Goal: Information Seeking & Learning: Learn about a topic

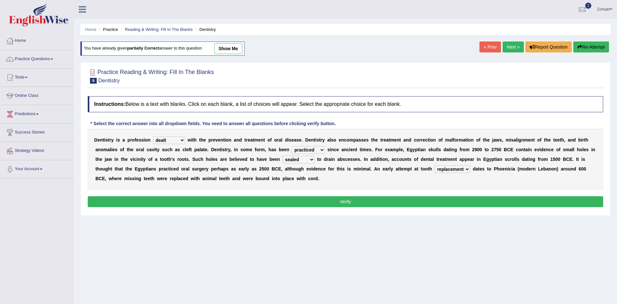
select select "dealt"
select select "practiced"
select select "sealed"
select select "replacement"
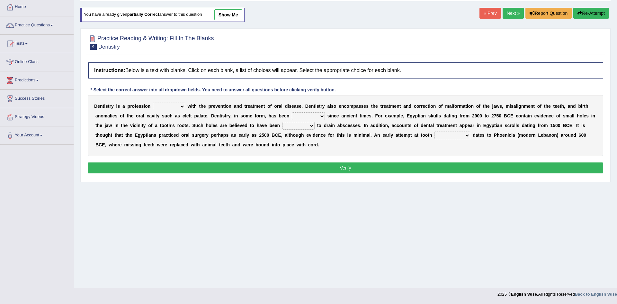
scroll to position [34, 0]
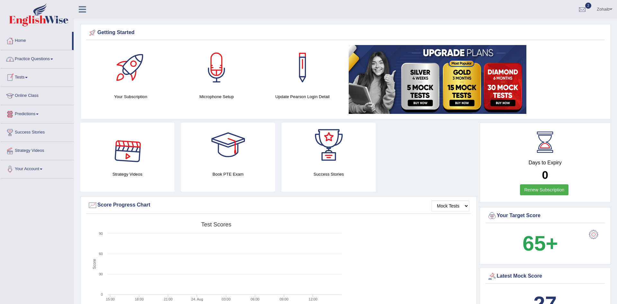
click at [40, 54] on link "Practice Questions" at bounding box center [36, 58] width 73 height 16
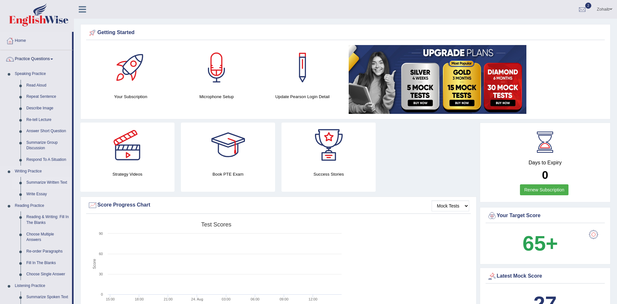
click at [43, 184] on link "Summarize Written Text" at bounding box center [47, 183] width 49 height 12
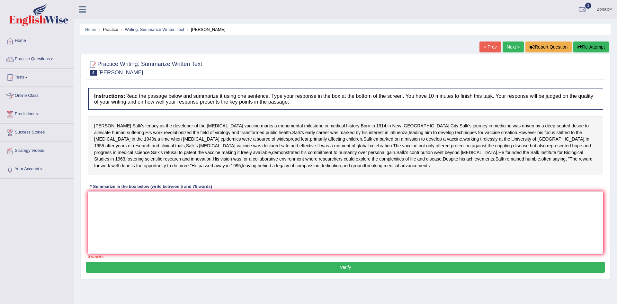
click at [0, 217] on div "Toggle navigation Home Practice Questions Speaking Practice Read Aloud Repeat S…" at bounding box center [308, 167] width 617 height 334
click at [112, 242] on textarea at bounding box center [345, 222] width 515 height 62
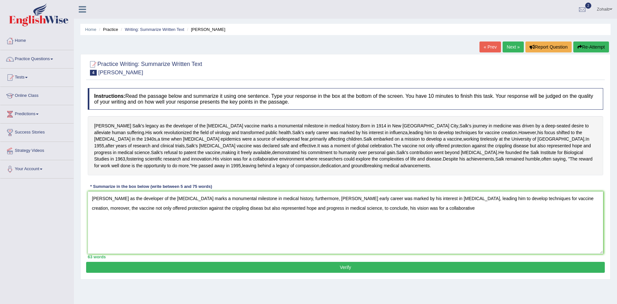
click at [75, 285] on div "Home Practice Writing: Summarize Written Text Jonas Salk « Prev Next » Report Q…" at bounding box center [345, 160] width 543 height 321
click at [434, 251] on textarea "Jonas Salk's as the developer of the polio vaccine marks a monumental milestone…" at bounding box center [345, 222] width 515 height 62
click at [192, 249] on textarea "Jonas Salk's as the developer of the polio vaccine marks a monumental milestone…" at bounding box center [345, 222] width 515 height 62
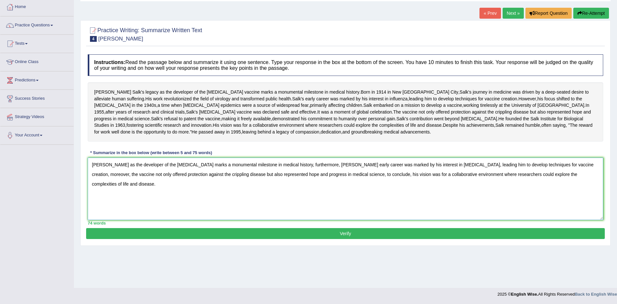
type textarea "Jonas Salk's as the developer of the polio vaccine marks a monumental milestone…"
click at [213, 239] on button "Verify" at bounding box center [345, 233] width 519 height 11
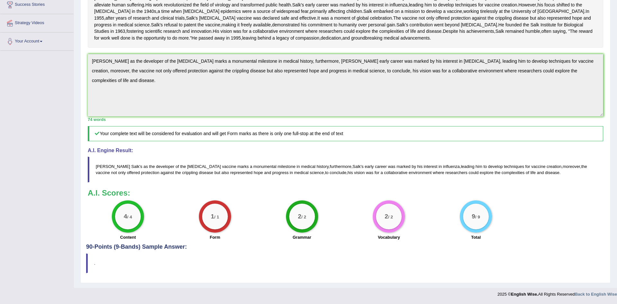
scroll to position [134, 0]
click at [213, 240] on label "Form" at bounding box center [215, 237] width 11 height 6
click at [39, 268] on div "Toggle navigation Home Practice Questions Speaking Practice Read Aloud Repeat S…" at bounding box center [308, 86] width 617 height 428
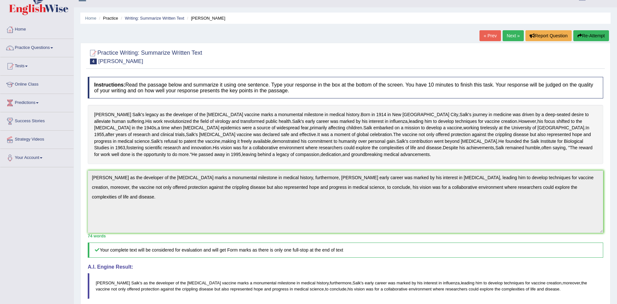
scroll to position [0, 0]
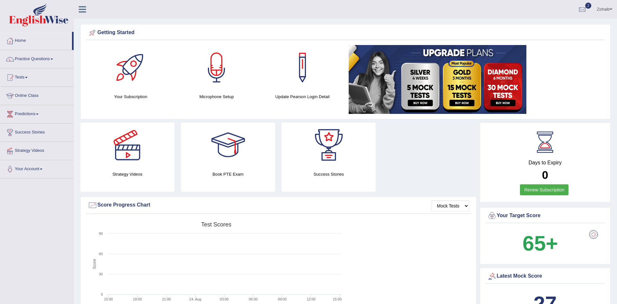
click at [540, 189] on link "Renew Subscription" at bounding box center [544, 189] width 49 height 11
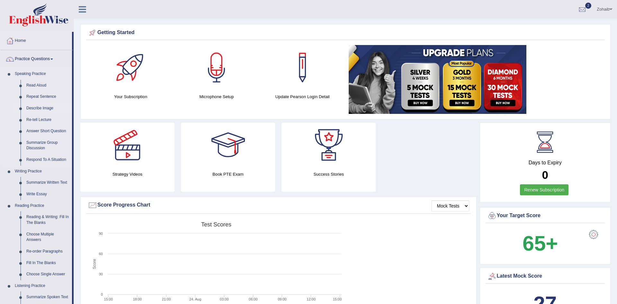
click at [33, 109] on link "Describe Image" at bounding box center [47, 109] width 49 height 12
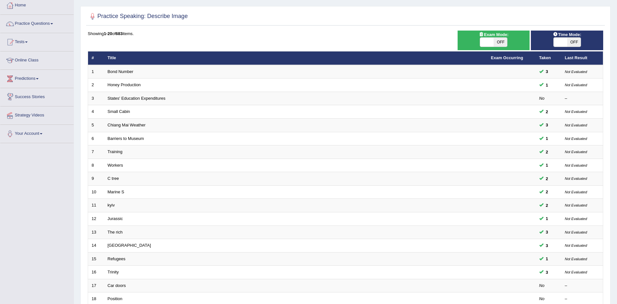
scroll to position [122, 0]
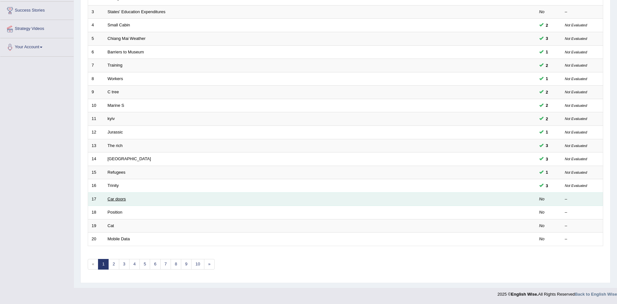
click at [118, 198] on link "Car doors" at bounding box center [117, 198] width 18 height 5
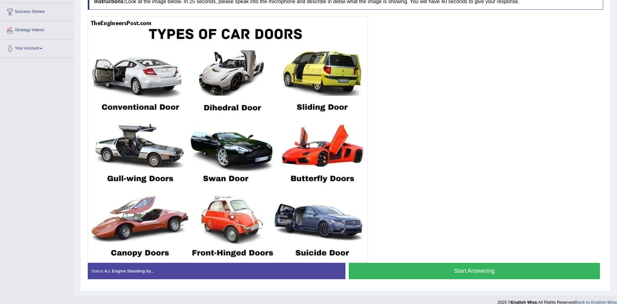
scroll to position [121, 0]
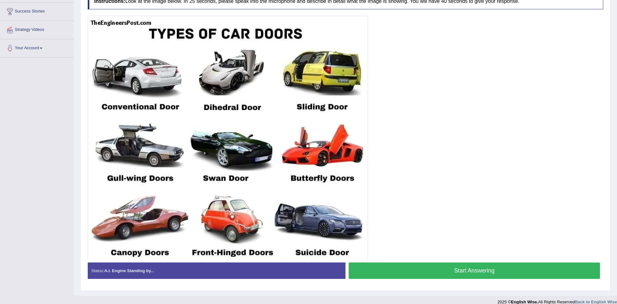
click at [372, 274] on button "Start Answering" at bounding box center [474, 270] width 251 height 16
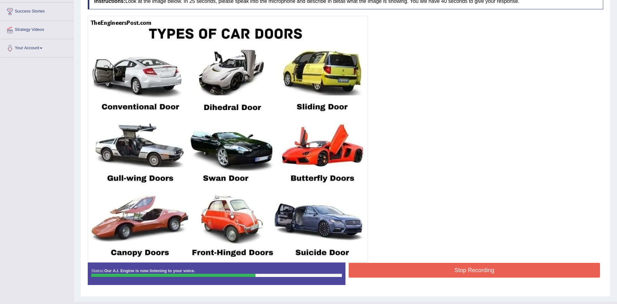
click at [372, 274] on button "Stop Recording" at bounding box center [474, 270] width 251 height 15
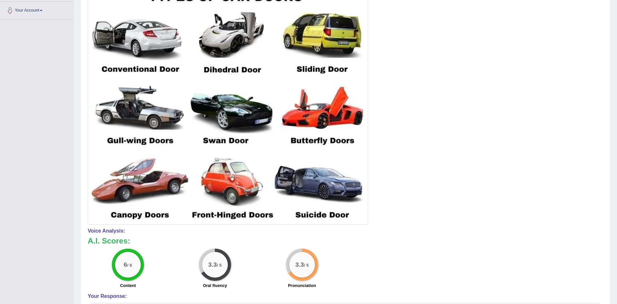
scroll to position [0, 0]
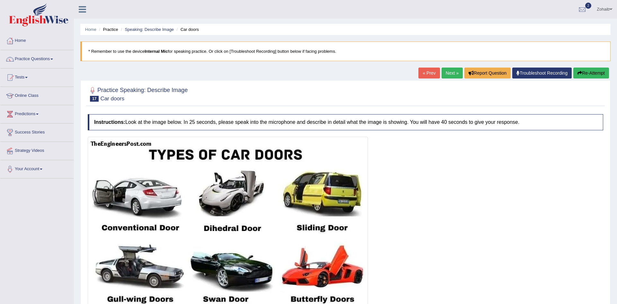
click at [577, 76] on button "Re-Attempt" at bounding box center [591, 72] width 36 height 11
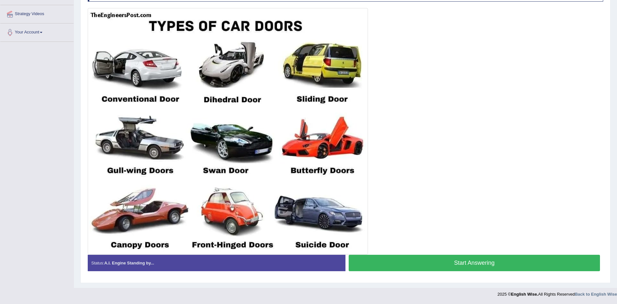
click at [494, 261] on button "Start Answering" at bounding box center [474, 262] width 251 height 16
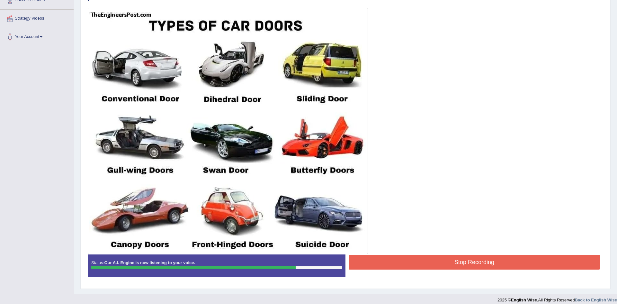
click at [494, 261] on button "Stop Recording" at bounding box center [474, 261] width 251 height 15
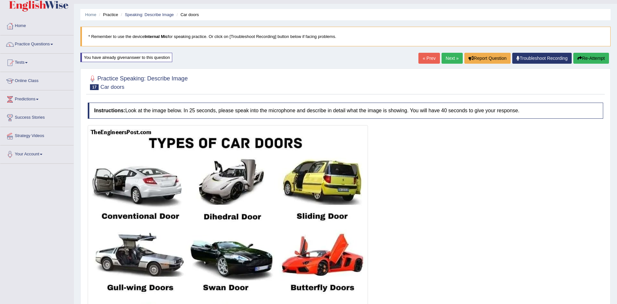
scroll to position [0, 0]
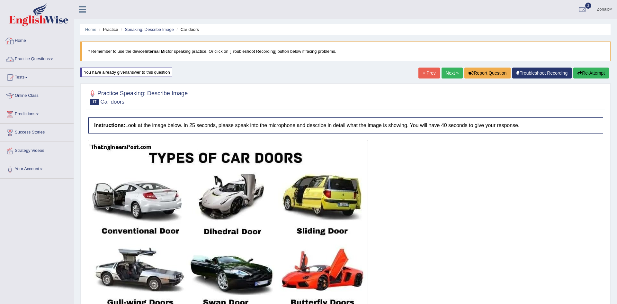
click at [41, 56] on link "Practice Questions" at bounding box center [36, 58] width 73 height 16
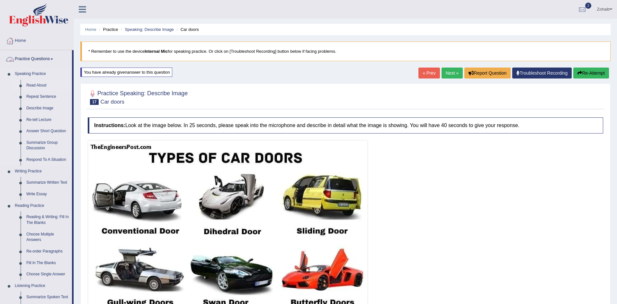
click at [29, 86] on link "Read Aloud" at bounding box center [47, 86] width 49 height 12
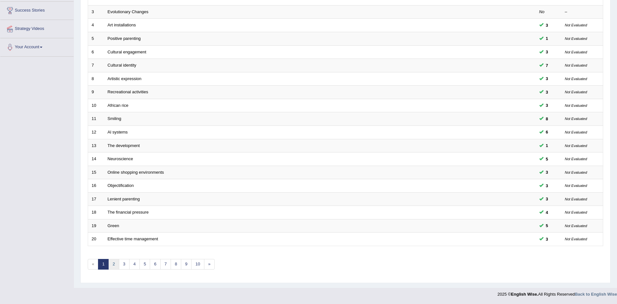
click at [115, 264] on link "2" at bounding box center [113, 264] width 11 height 11
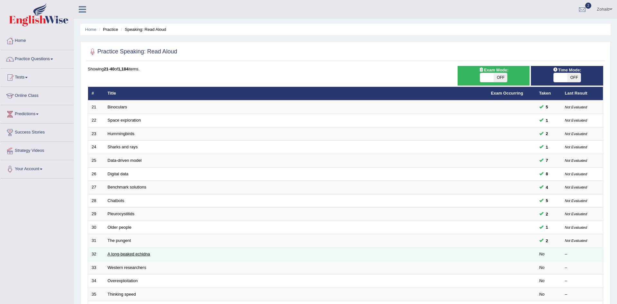
click at [116, 253] on link "A long-beaked echidna" at bounding box center [129, 253] width 42 height 5
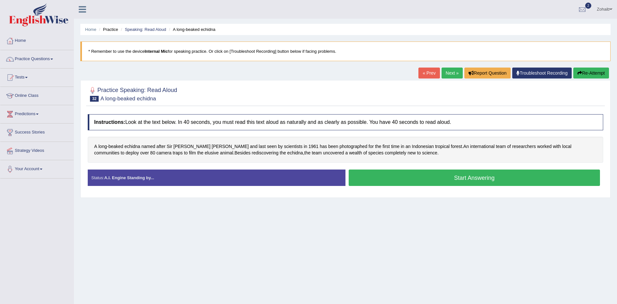
click at [381, 177] on button "Start Answering" at bounding box center [474, 177] width 251 height 16
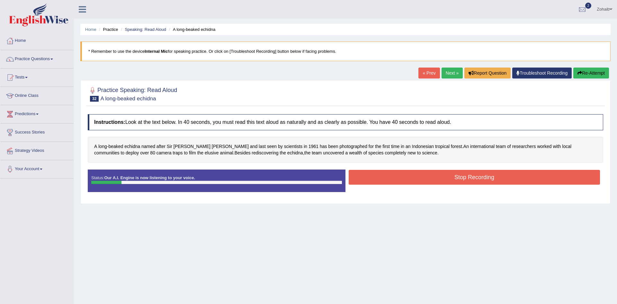
click at [386, 177] on button "Stop Recording" at bounding box center [474, 177] width 251 height 15
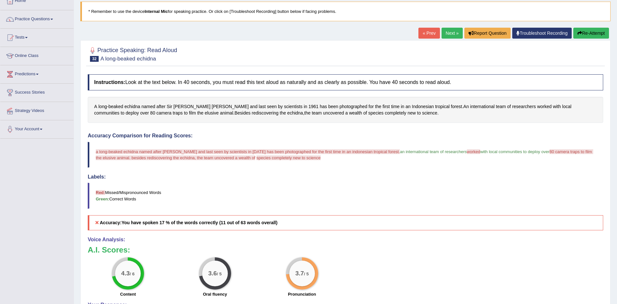
scroll to position [36, 0]
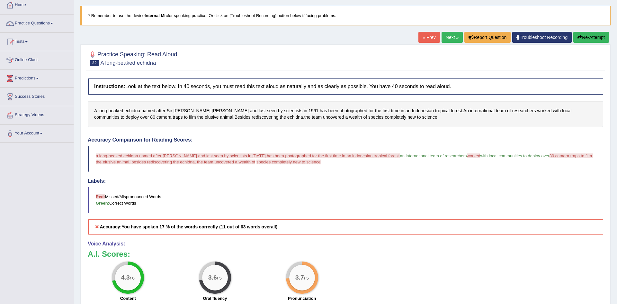
click at [582, 39] on button "Re-Attempt" at bounding box center [591, 37] width 36 height 11
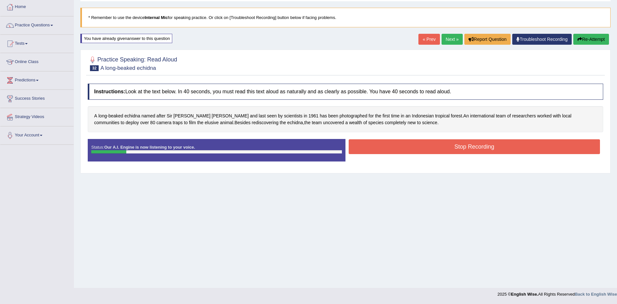
click at [483, 142] on button "Stop Recording" at bounding box center [474, 146] width 251 height 15
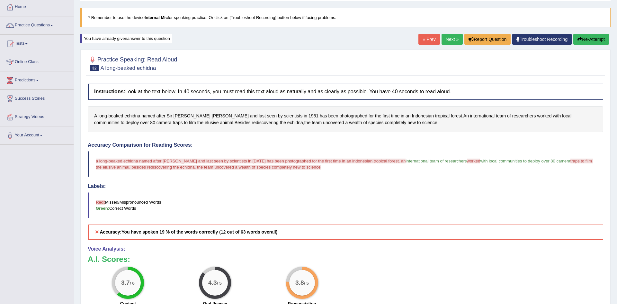
click at [595, 43] on button "Re-Attempt" at bounding box center [591, 39] width 36 height 11
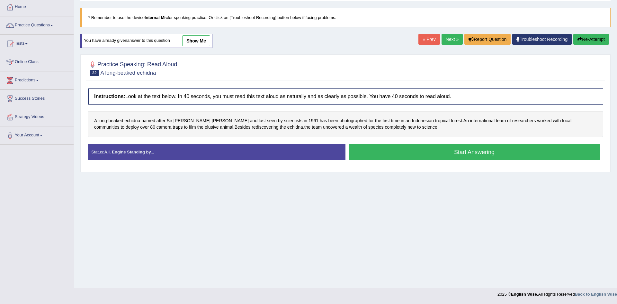
click at [537, 150] on button "Start Answering" at bounding box center [474, 152] width 251 height 16
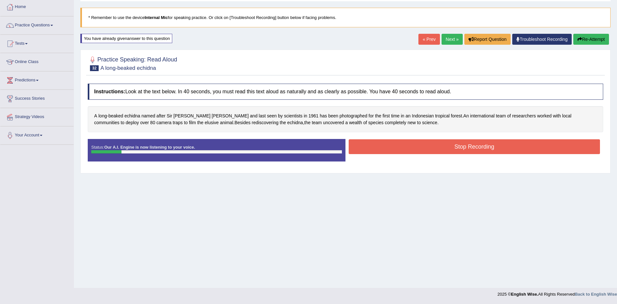
click at [535, 149] on button "Stop Recording" at bounding box center [474, 146] width 251 height 15
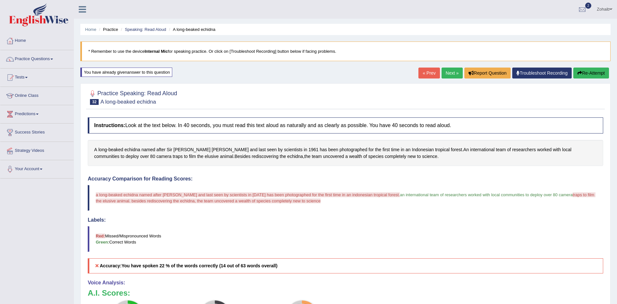
click at [36, 62] on link "Practice Questions" at bounding box center [36, 58] width 73 height 16
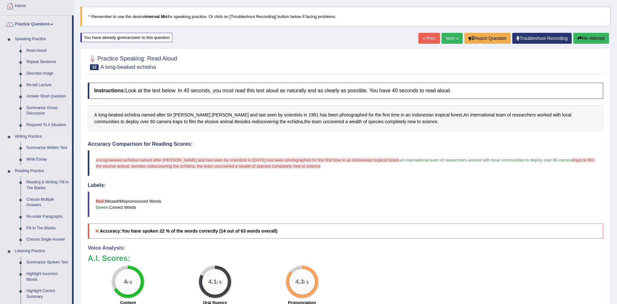
scroll to position [37, 0]
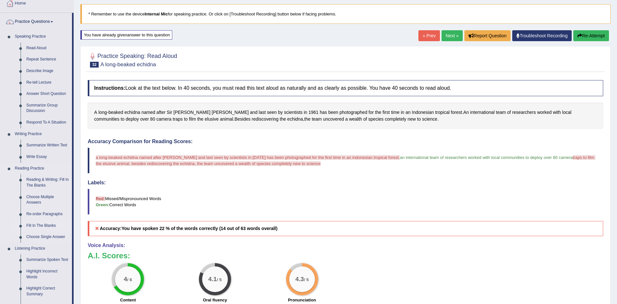
click at [41, 228] on link "Fill In The Blanks" at bounding box center [47, 226] width 49 height 12
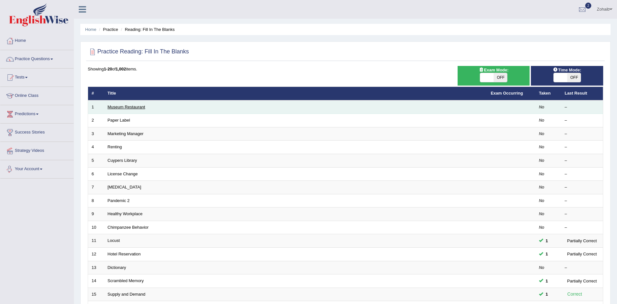
click at [120, 108] on link "Museum Restaurant" at bounding box center [127, 106] width 38 height 5
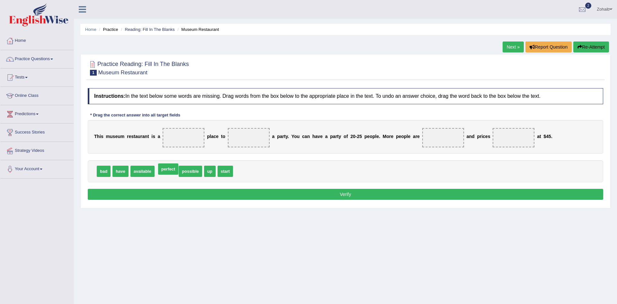
drag, startPoint x: 160, startPoint y: 170, endPoint x: 168, endPoint y: 161, distance: 12.3
drag, startPoint x: 164, startPoint y: 168, endPoint x: 177, endPoint y: 138, distance: 33.7
drag, startPoint x: 197, startPoint y: 173, endPoint x: 186, endPoint y: 139, distance: 35.6
drag, startPoint x: 191, startPoint y: 171, endPoint x: 406, endPoint y: 140, distance: 217.4
drag, startPoint x: 172, startPoint y: 171, endPoint x: 472, endPoint y: 135, distance: 302.3
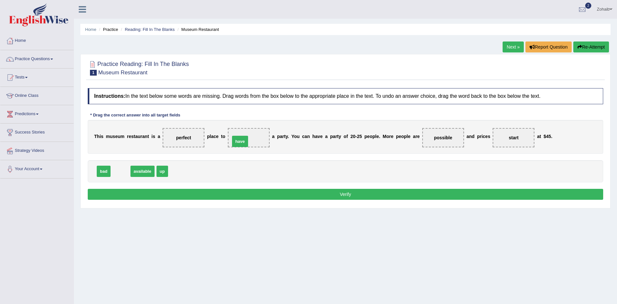
drag, startPoint x: 112, startPoint y: 172, endPoint x: 231, endPoint y: 142, distance: 123.2
click at [224, 194] on button "Verify" at bounding box center [345, 194] width 515 height 11
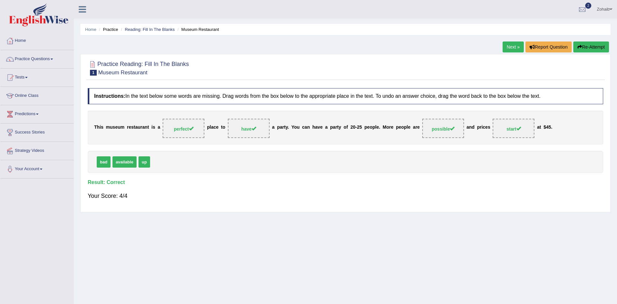
click at [587, 44] on button "Re-Attempt" at bounding box center [591, 46] width 36 height 11
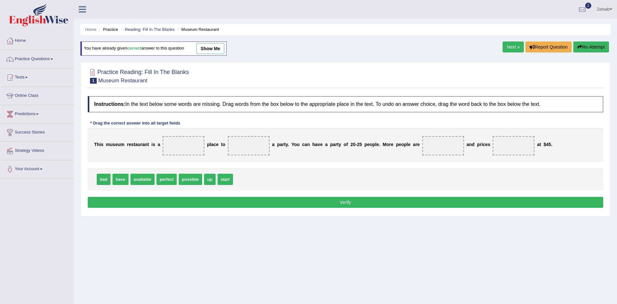
click at [513, 47] on link "Next »" at bounding box center [513, 46] width 21 height 11
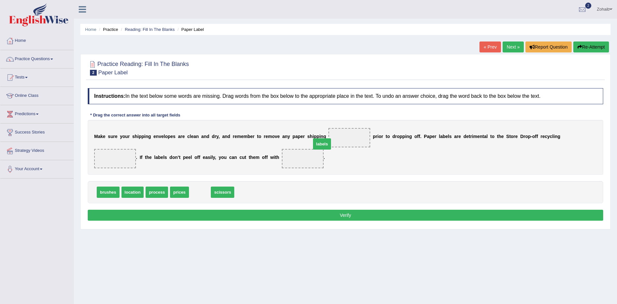
drag, startPoint x: 197, startPoint y: 191, endPoint x: 325, endPoint y: 141, distance: 137.4
click at [146, 193] on span "process" at bounding box center [157, 191] width 22 height 11
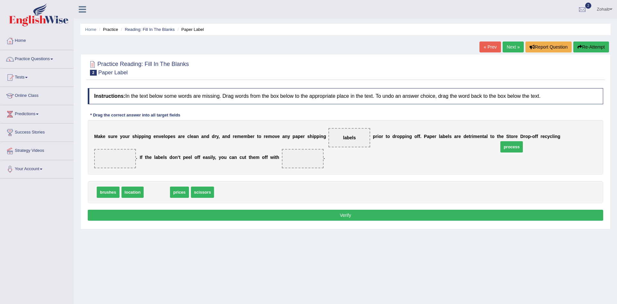
drag, startPoint x: 144, startPoint y: 193, endPoint x: 499, endPoint y: 147, distance: 357.7
click at [500, 147] on span "process" at bounding box center [511, 146] width 22 height 11
click at [197, 191] on span "scissors" at bounding box center [202, 191] width 23 height 11
drag, startPoint x: 198, startPoint y: 190, endPoint x: 228, endPoint y: 149, distance: 50.3
drag, startPoint x: 156, startPoint y: 192, endPoint x: 551, endPoint y: 132, distance: 399.0
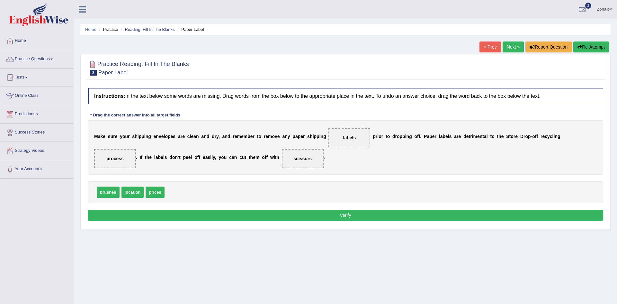
click at [411, 211] on button "Verify" at bounding box center [345, 215] width 515 height 11
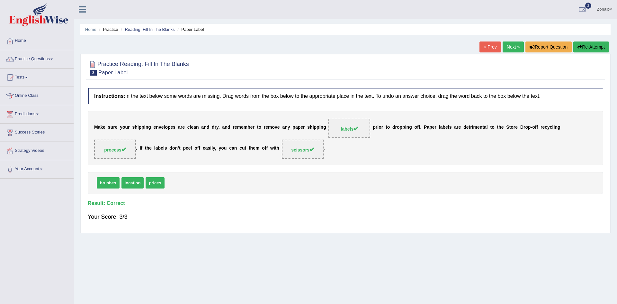
click at [511, 49] on link "Next »" at bounding box center [513, 46] width 21 height 11
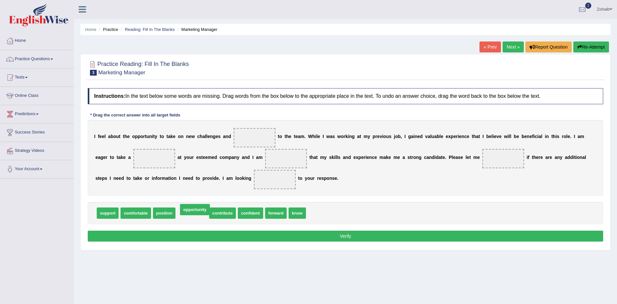
drag, startPoint x: 185, startPoint y: 215, endPoint x: 222, endPoint y: 167, distance: 60.9
drag, startPoint x: 199, startPoint y: 180, endPoint x: 218, endPoint y: 143, distance: 42.0
drag, startPoint x: 215, startPoint y: 210, endPoint x: 227, endPoint y: 194, distance: 20.4
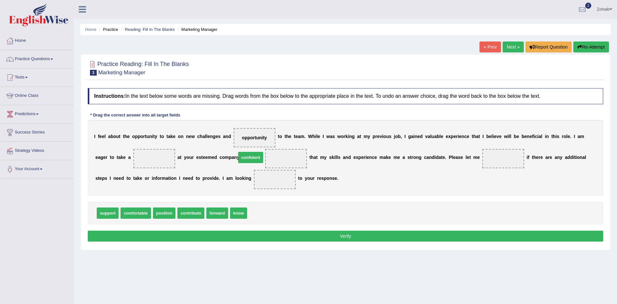
drag, startPoint x: 252, startPoint y: 211, endPoint x: 241, endPoint y: 156, distance: 56.3
drag, startPoint x: 227, startPoint y: 215, endPoint x: 441, endPoint y: 160, distance: 221.5
drag, startPoint x: 205, startPoint y: 216, endPoint x: 209, endPoint y: 187, distance: 28.8
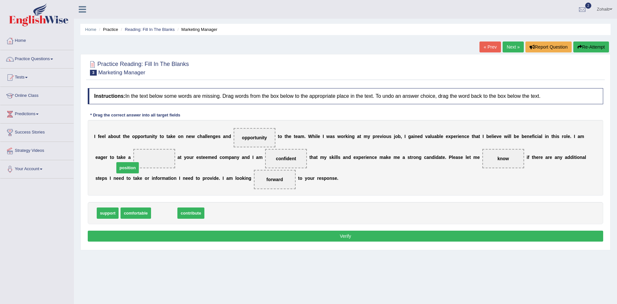
drag, startPoint x: 153, startPoint y: 210, endPoint x: 115, endPoint y: 160, distance: 62.9
click at [128, 234] on button "Verify" at bounding box center [345, 235] width 515 height 11
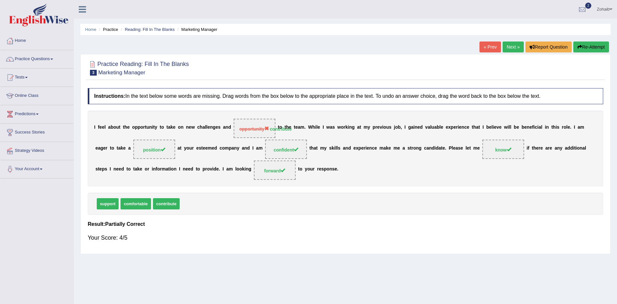
click at [506, 50] on link "Next »" at bounding box center [513, 46] width 21 height 11
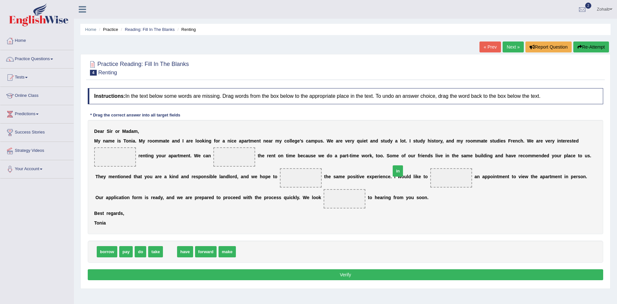
drag, startPoint x: 167, startPoint y: 263, endPoint x: 395, endPoint y: 182, distance: 242.4
click at [395, 176] on span "in" at bounding box center [398, 170] width 10 height 11
drag, startPoint x: 165, startPoint y: 262, endPoint x: 562, endPoint y: 147, distance: 414.2
drag, startPoint x: 121, startPoint y: 267, endPoint x: 184, endPoint y: 176, distance: 110.9
drag, startPoint x: 197, startPoint y: 261, endPoint x: 202, endPoint y: 212, distance: 49.4
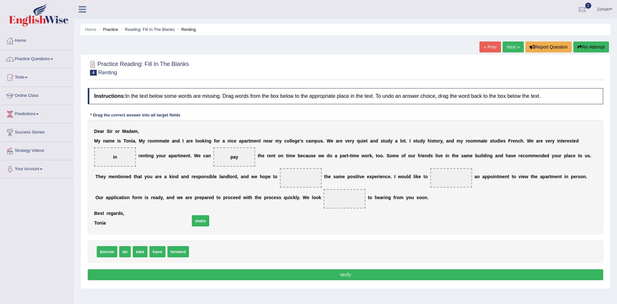
click at [202, 215] on span "make" at bounding box center [200, 220] width 17 height 11
drag, startPoint x: 194, startPoint y: 262, endPoint x: 217, endPoint y: 183, distance: 82.6
drag, startPoint x: 151, startPoint y: 266, endPoint x: 348, endPoint y: 194, distance: 209.7
drag, startPoint x: 163, startPoint y: 262, endPoint x: 234, endPoint y: 218, distance: 83.7
click at [155, 280] on button "Verify" at bounding box center [345, 274] width 515 height 11
